Goal: Information Seeking & Learning: Learn about a topic

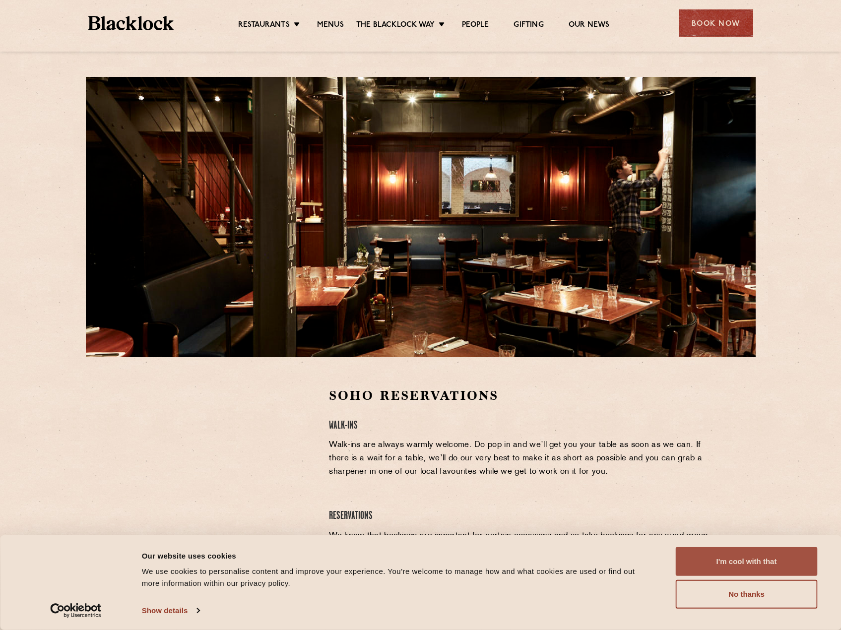
click at [743, 564] on button "I'm cool with that" at bounding box center [746, 561] width 142 height 29
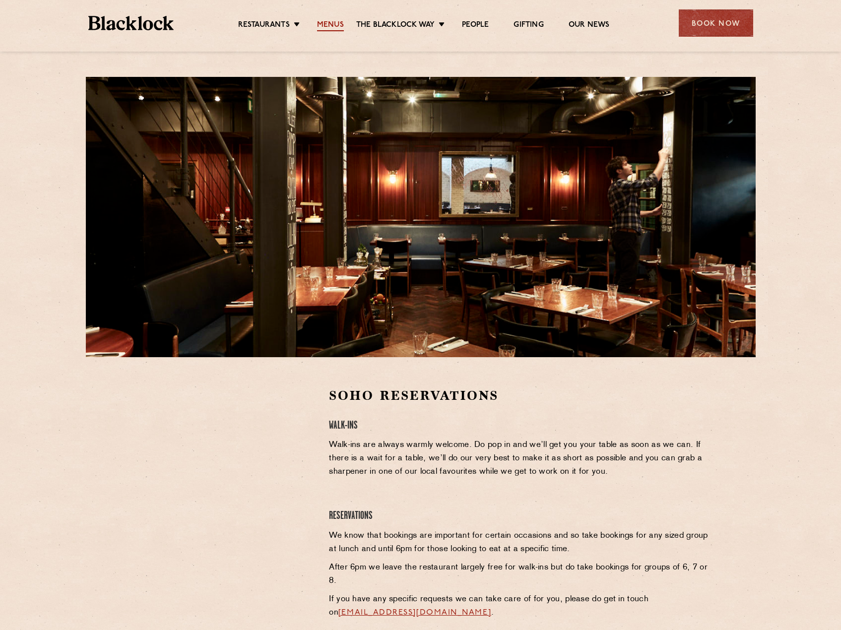
click at [330, 21] on link "Menus" at bounding box center [330, 25] width 27 height 11
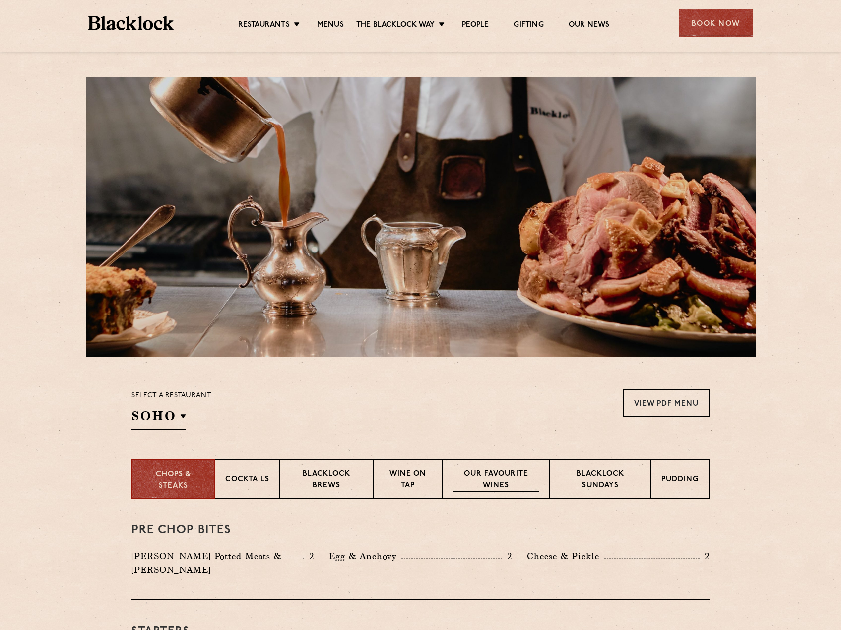
click at [501, 473] on p "Our favourite wines" at bounding box center [496, 480] width 86 height 23
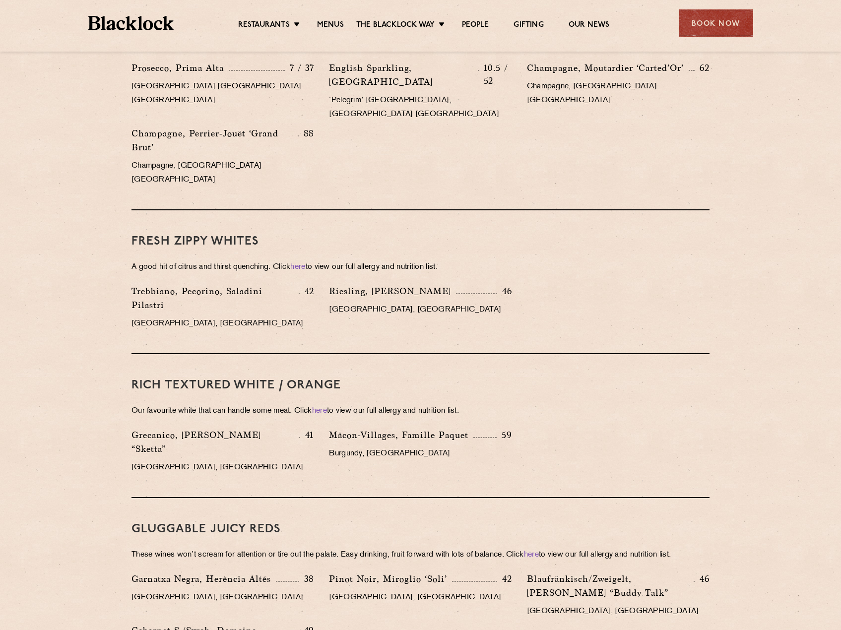
scroll to position [949, 0]
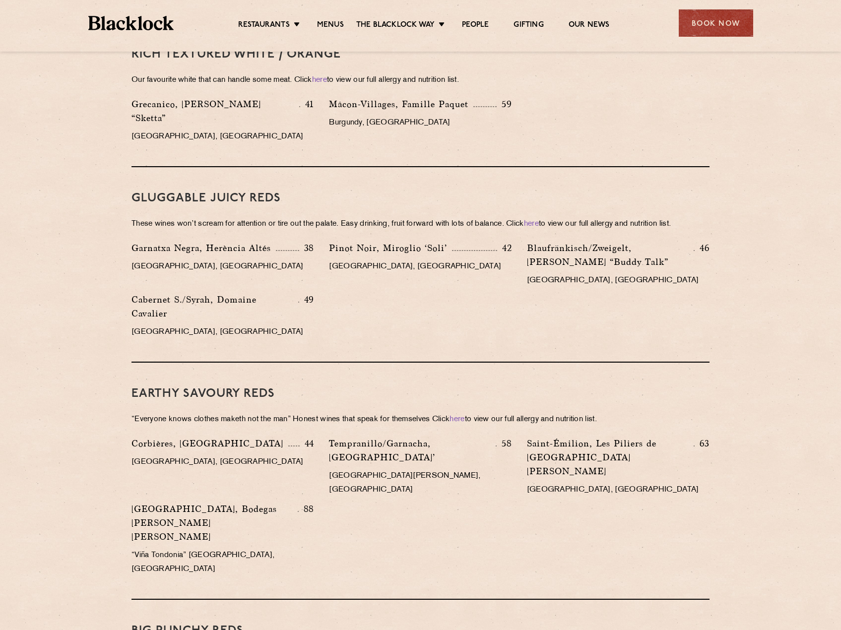
click at [282, 299] on div "Cabernet S./Syrah, Domaine Cavalier 49 Languedoc, France" at bounding box center [222, 319] width 197 height 52
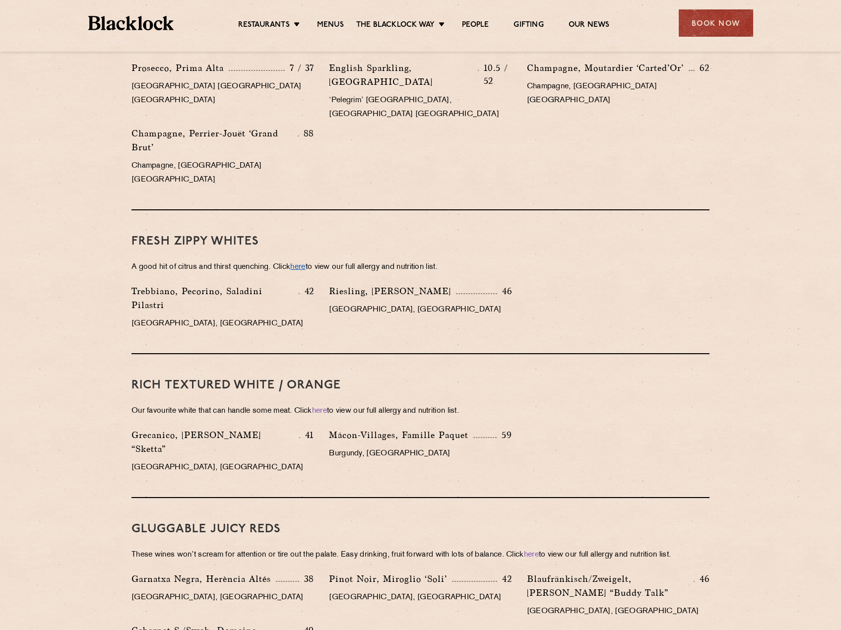
click at [305, 263] on link "here" at bounding box center [297, 266] width 15 height 7
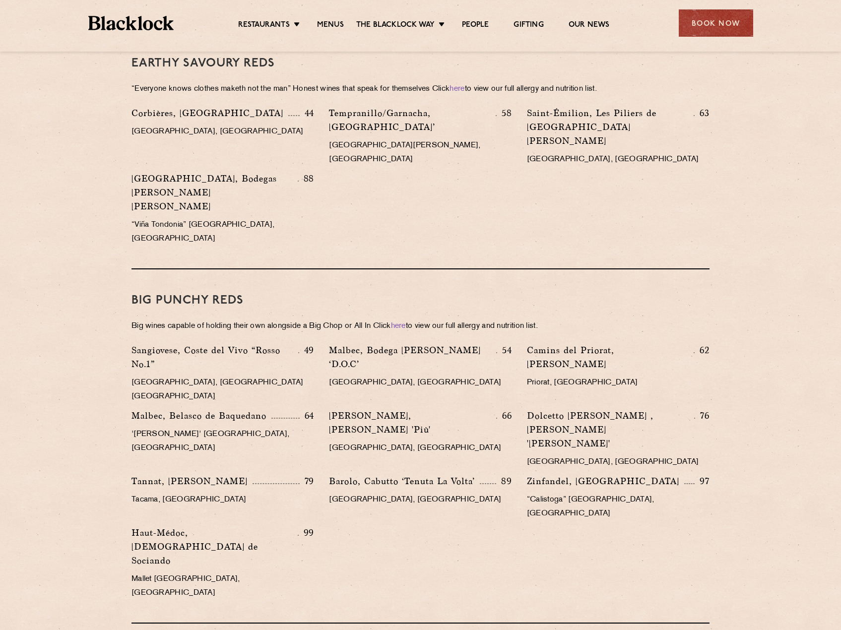
scroll to position [949, 0]
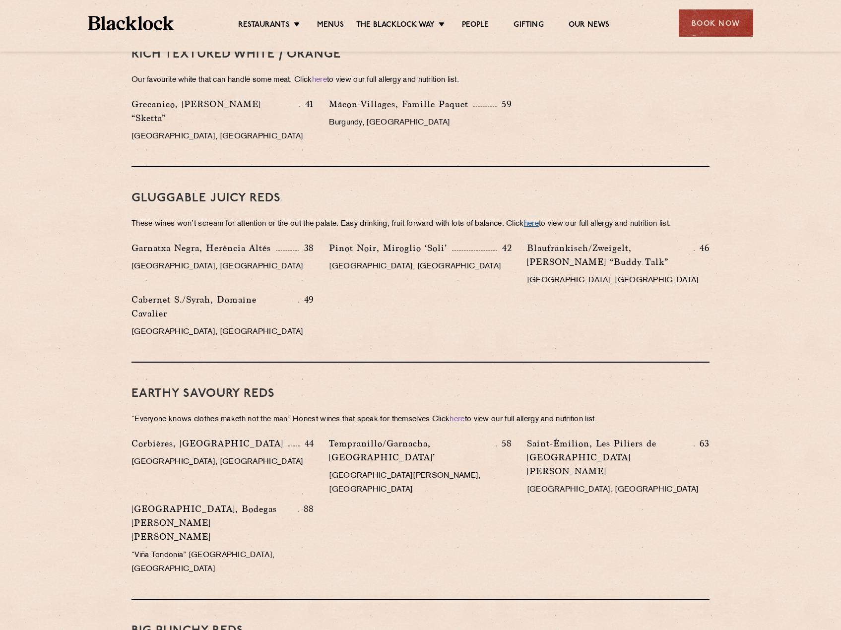
click at [539, 220] on link "here" at bounding box center [531, 223] width 15 height 7
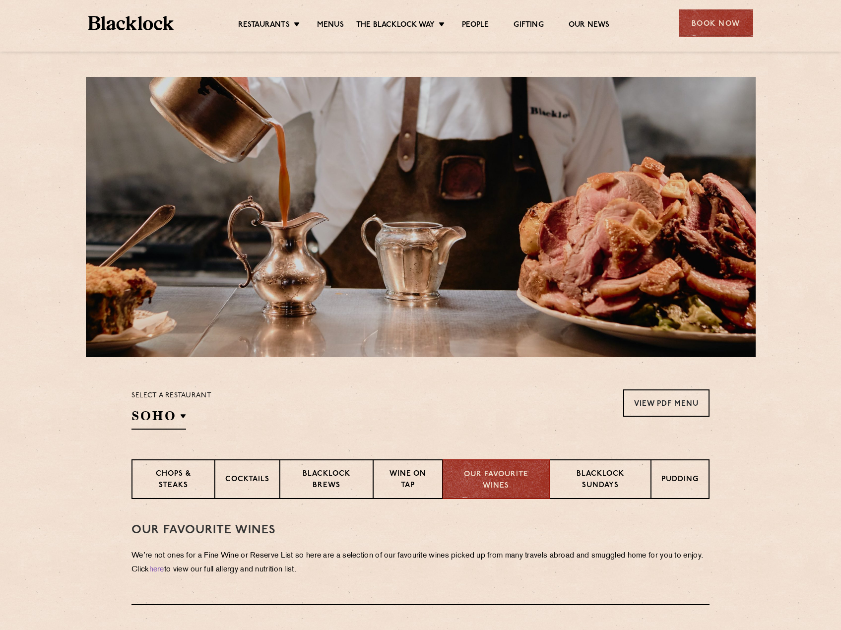
scroll to position [331, 0]
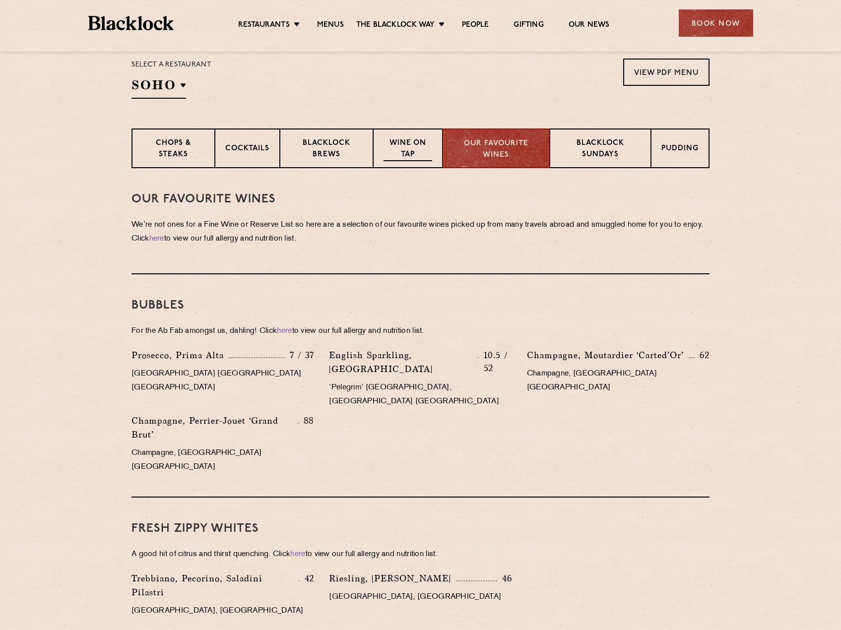
click at [403, 136] on div "Wine on Tap" at bounding box center [407, 148] width 69 height 40
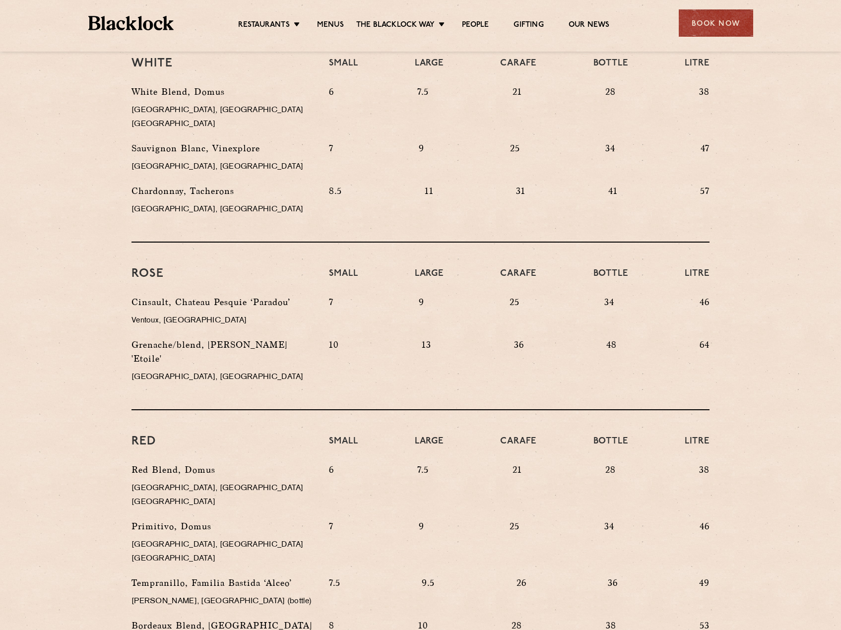
scroll to position [243, 0]
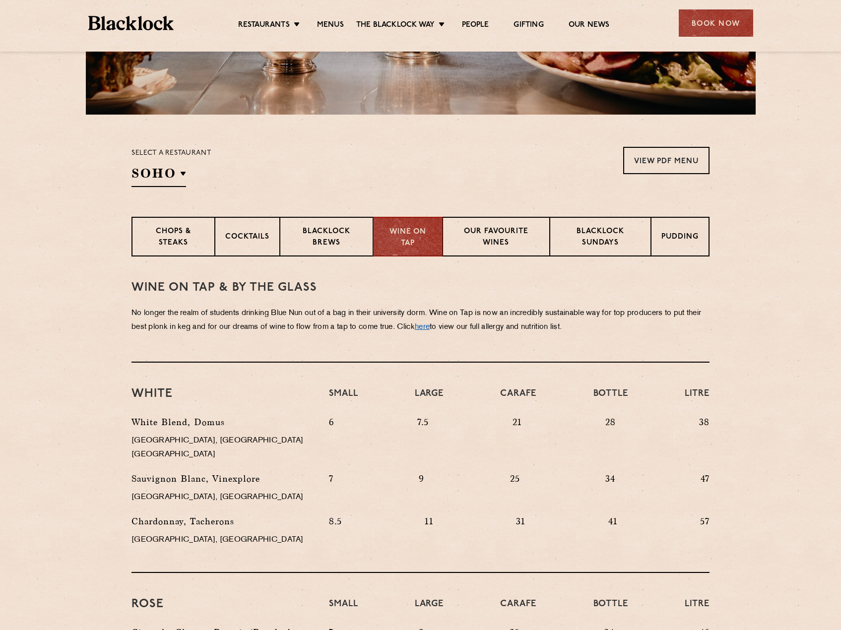
click at [430, 323] on link "here" at bounding box center [422, 326] width 15 height 7
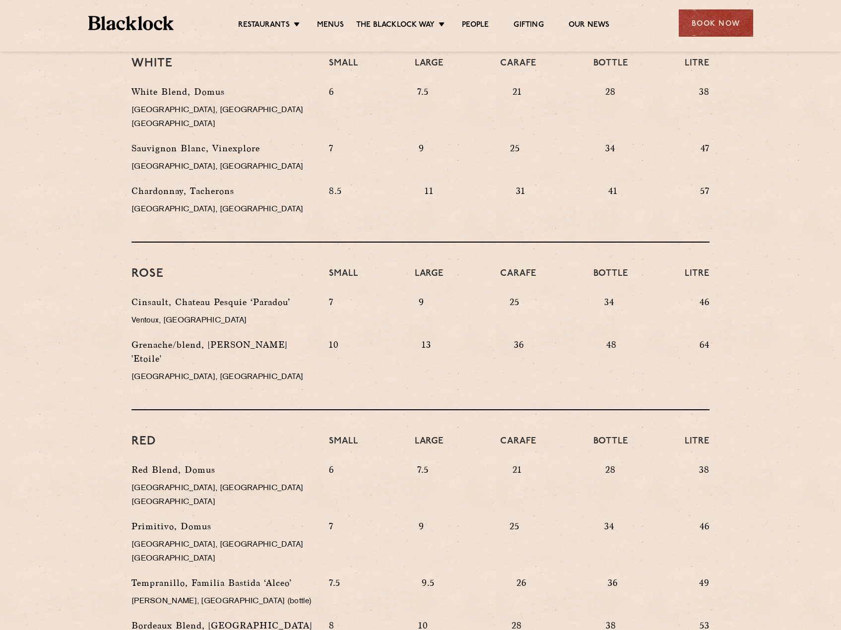
click at [97, 353] on section "WINE on tap & by the glass No longer the realm of students drinking Blue Nun ou…" at bounding box center [420, 358] width 841 height 864
click at [224, 298] on div "Cinsault, Chateau Pesquie ‘Paradou’ Ventoux, France" at bounding box center [222, 316] width 197 height 43
click at [221, 207] on div "Chardonnay, Tacherons Limoux, France" at bounding box center [222, 205] width 197 height 43
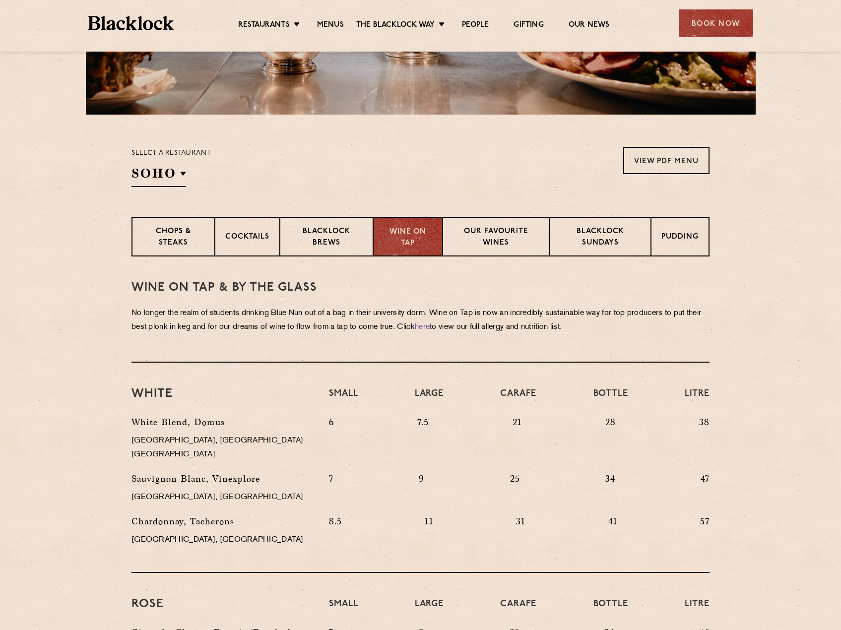
click at [418, 242] on p "Wine on Tap" at bounding box center [407, 238] width 49 height 22
click at [512, 237] on p "Our favourite wines" at bounding box center [496, 237] width 86 height 23
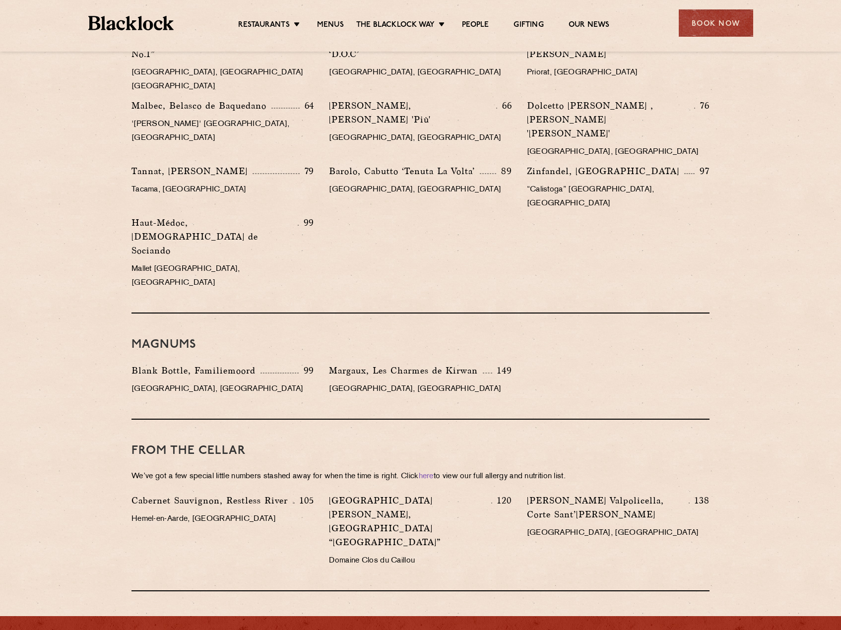
scroll to position [1610, 0]
